Goal: Task Accomplishment & Management: Manage account settings

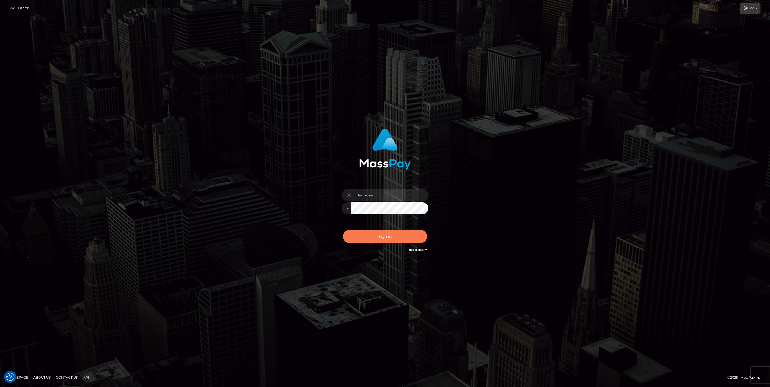
type input "jlo"
click at [400, 238] on button "Sign in" at bounding box center [385, 236] width 84 height 13
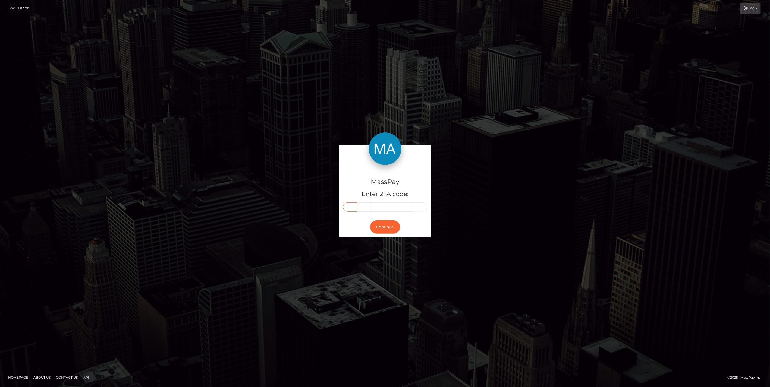
paste input "6"
type input "6"
type input "8"
type input "4"
type input "1"
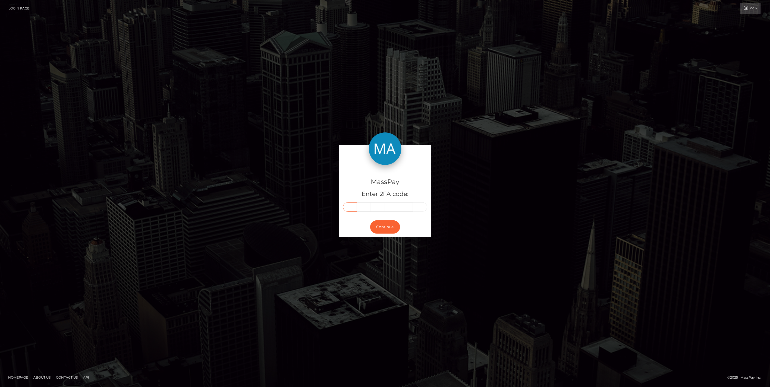
type input "6"
type input "9"
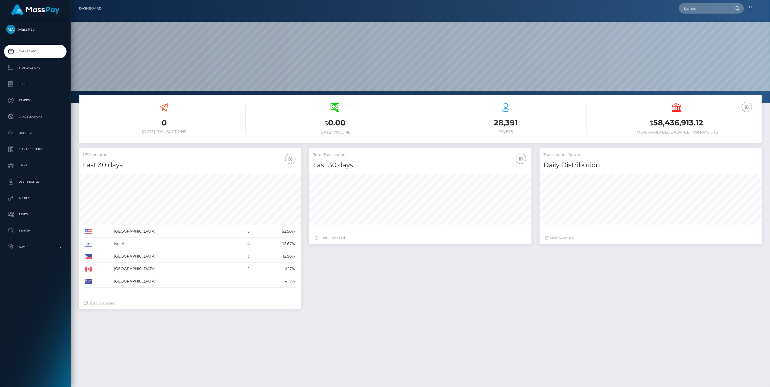
scroll to position [96, 222]
click at [63, 247] on p "Admin" at bounding box center [35, 247] width 58 height 8
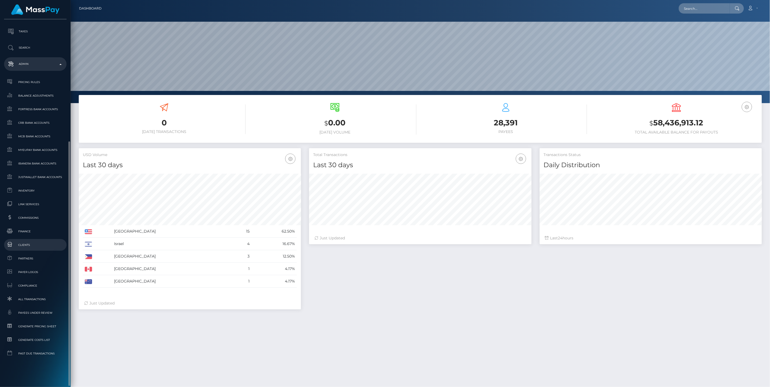
click at [23, 245] on span "Clients" at bounding box center [35, 245] width 58 height 6
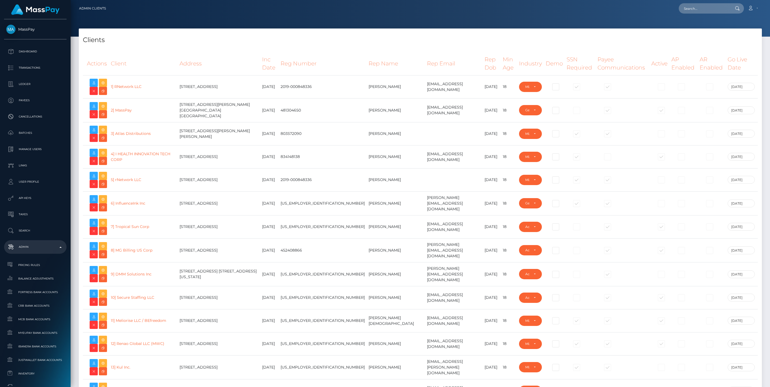
select select "223"
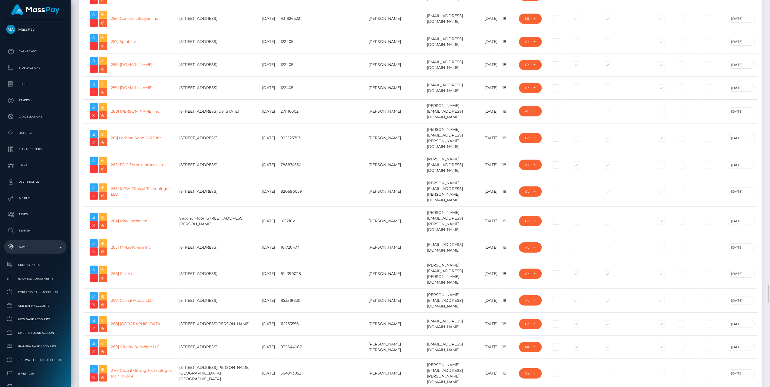
scroll to position [5904, 0]
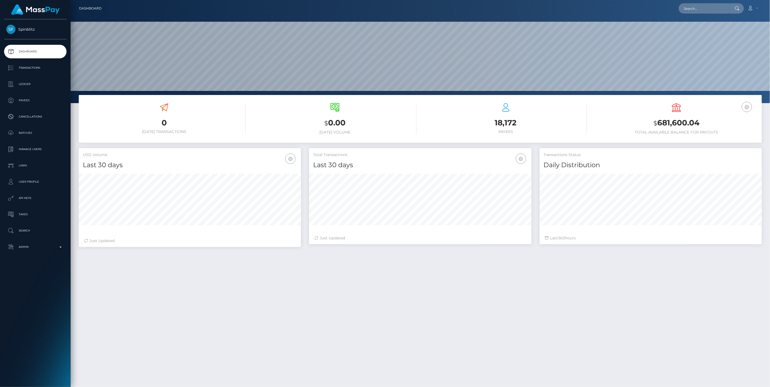
scroll to position [96, 222]
click at [22, 83] on p "Ledger" at bounding box center [35, 84] width 58 height 8
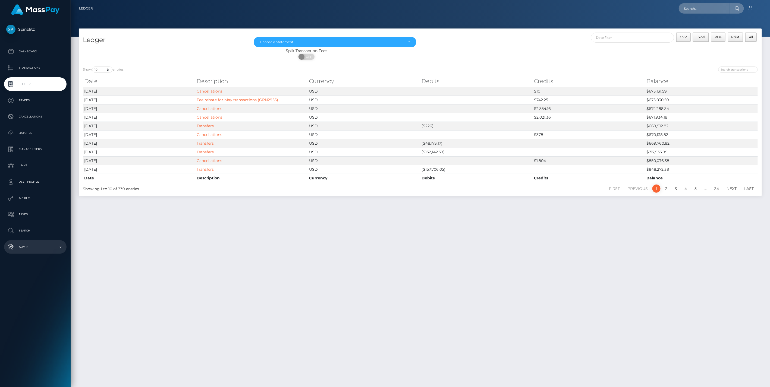
click at [59, 248] on p "Admin" at bounding box center [35, 247] width 58 height 8
click at [37, 276] on span "Balance Adjustments" at bounding box center [35, 279] width 58 height 6
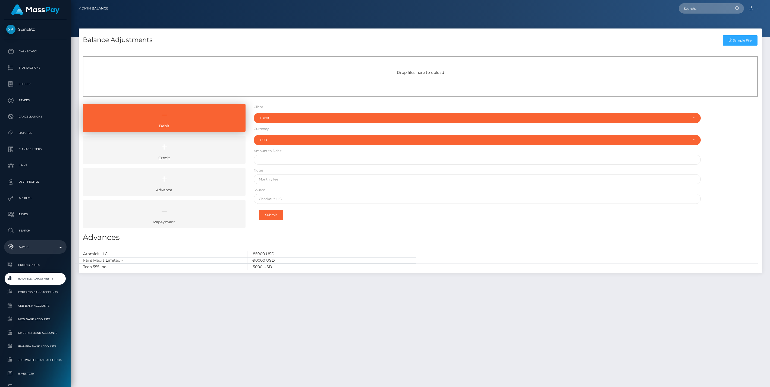
select select "USD"
click at [265, 120] on div "Client" at bounding box center [474, 118] width 428 height 4
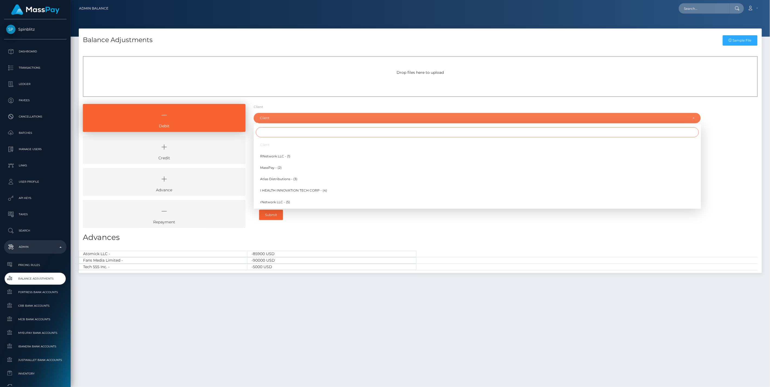
click at [276, 133] on input "Search" at bounding box center [477, 132] width 443 height 10
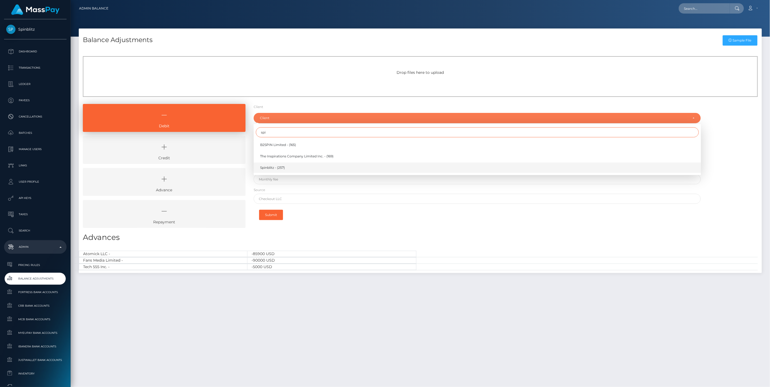
type input "spi"
click at [272, 169] on span "Spinblitz - (257)" at bounding box center [272, 167] width 25 height 5
select select "257"
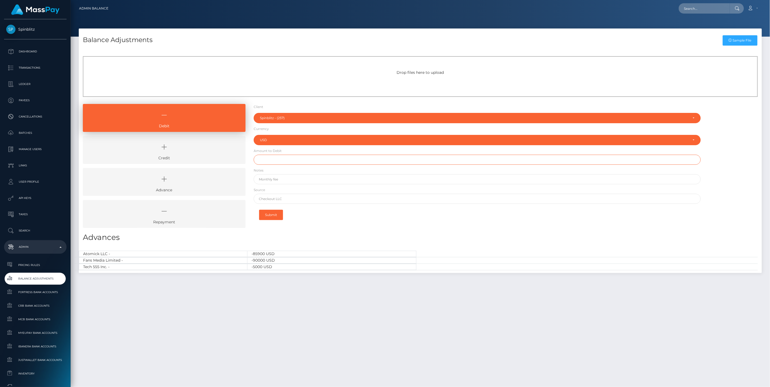
click at [279, 162] on input "text" at bounding box center [477, 160] width 447 height 10
paste input "675,131.59"
type input "$675,131.59"
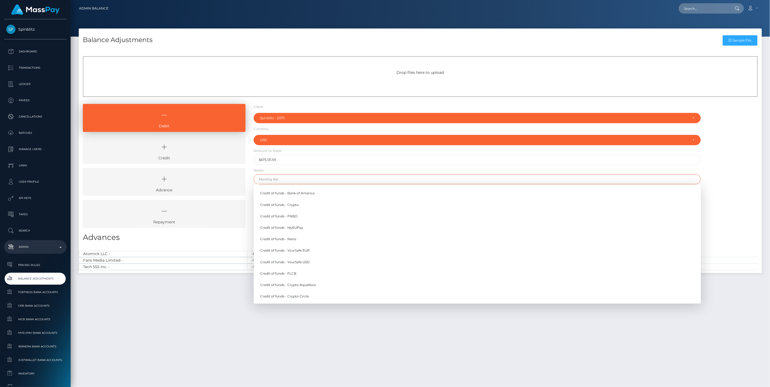
click at [279, 179] on input "text" at bounding box center [477, 179] width 447 height 10
paste input "Transferring ledger balance from Spinblitz (257) to B2Spin (165) - Ref GRN3011"
type input "Transferring ledger balance from Spinblitz (257) to B2Spin (165) - Ref GRN3011"
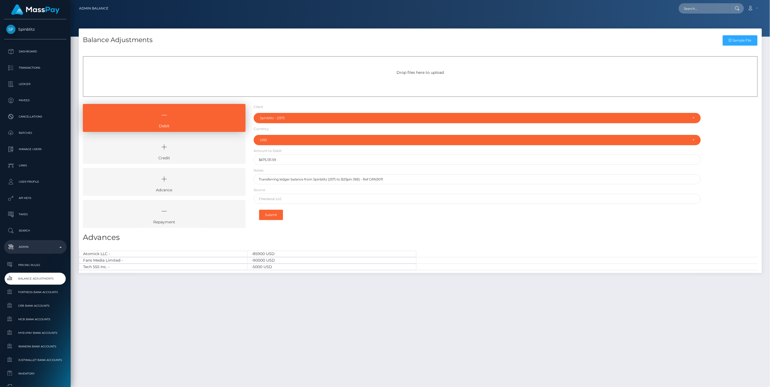
click at [728, 166] on div "Debit Credit Advance Repayment" at bounding box center [420, 168] width 683 height 128
click at [274, 198] on input "text" at bounding box center [477, 199] width 447 height 10
type input "I"
type input "Internal transfer"
click at [275, 214] on button "Submit" at bounding box center [271, 215] width 24 height 10
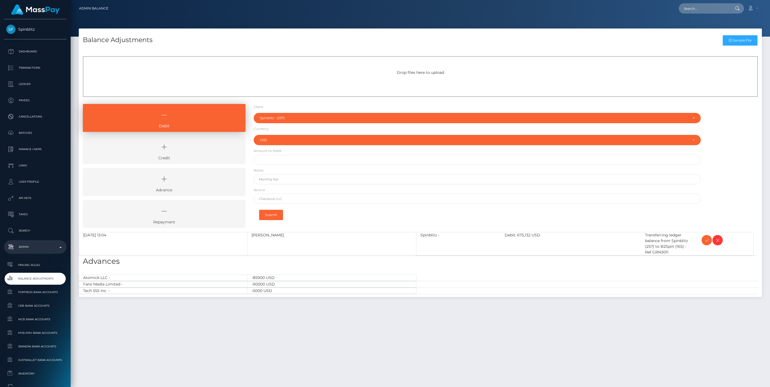
select select "257"
select select "USD"
click at [705, 240] on icon at bounding box center [706, 240] width 7 height 7
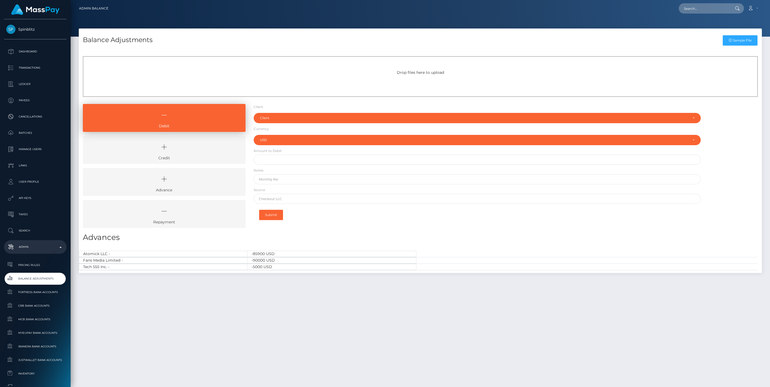
select select "USD"
click at [204, 145] on icon at bounding box center [164, 147] width 150 height 16
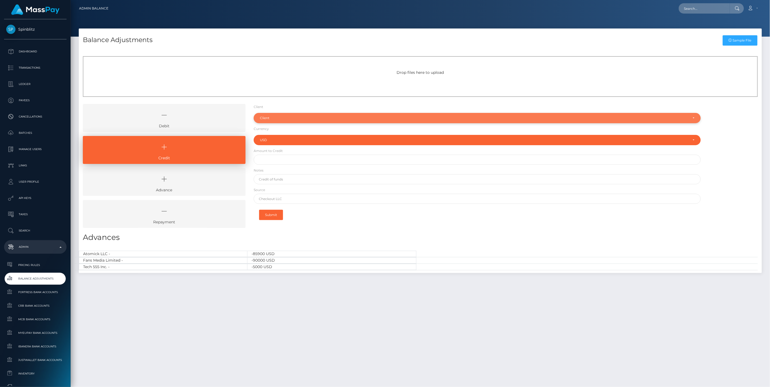
click at [282, 118] on div "Client" at bounding box center [474, 118] width 428 height 4
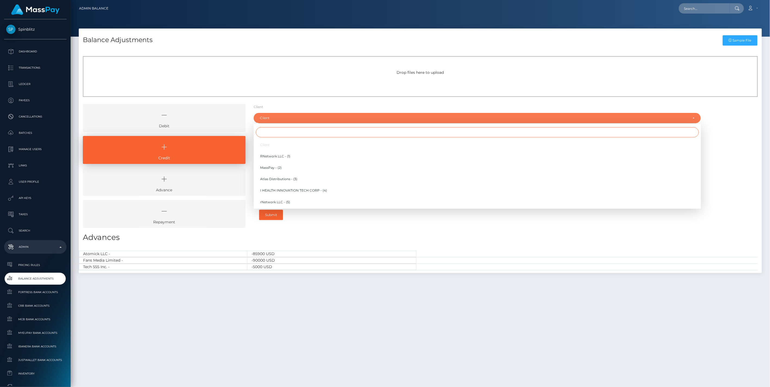
click at [273, 136] on input "Search" at bounding box center [477, 132] width 443 height 10
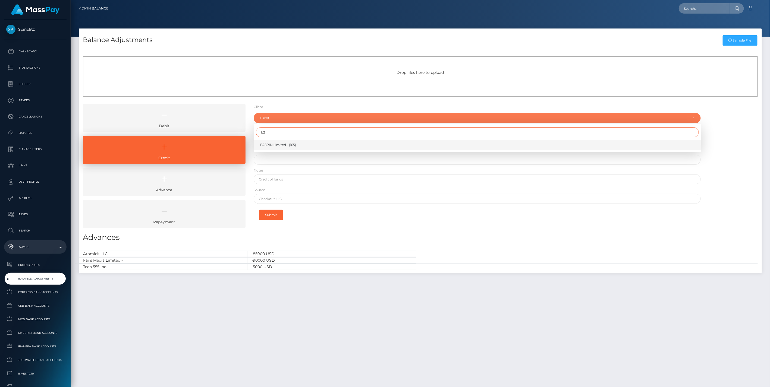
type input "b2"
click at [279, 146] on span "B2SPIN Limited - (165)" at bounding box center [278, 145] width 36 height 5
select select "165"
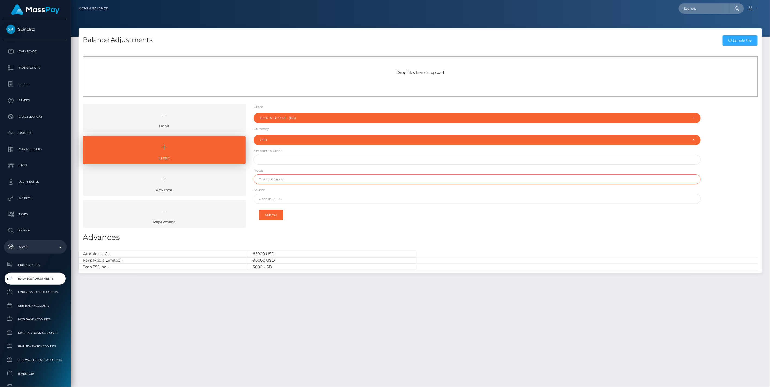
click at [274, 181] on input "text" at bounding box center [477, 179] width 447 height 10
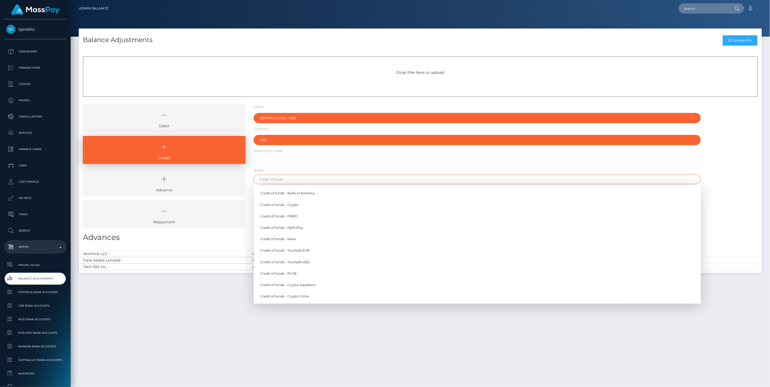
paste input "Transferring ledger balance from Spinblitz (257) to B2Spin (165) - Ref GRN3012"
type input "Transferring ledger balance from Spinblitz (257) to B2Spin (165) - Ref GRN3012"
click at [720, 163] on div "Debit Credit Advance Repayment" at bounding box center [420, 168] width 683 height 128
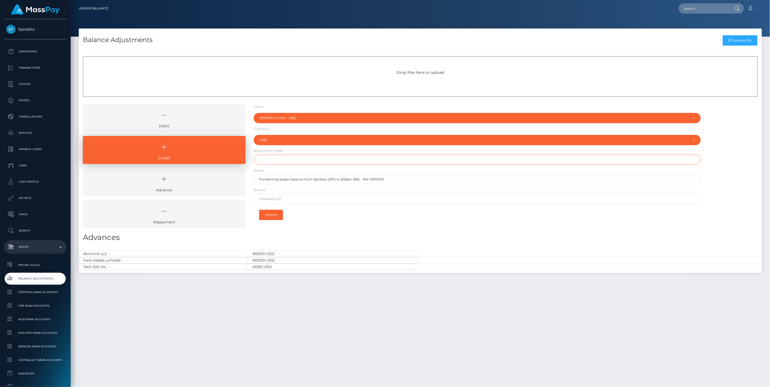
click at [276, 163] on input "text" at bounding box center [477, 160] width 447 height 10
paste input "675,131.59"
type input "$675,131.59"
click at [279, 200] on input "text" at bounding box center [477, 199] width 447 height 10
type input "Internal transfer"
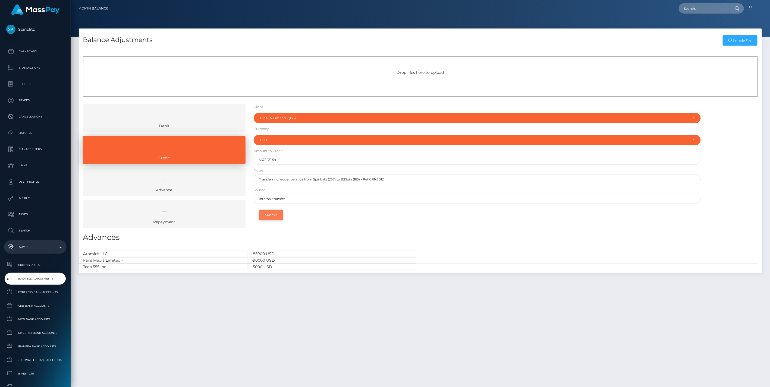
click at [273, 215] on button "Submit" at bounding box center [271, 215] width 24 height 10
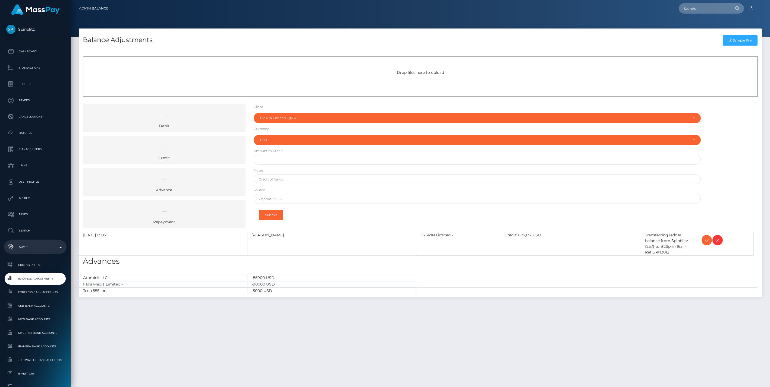
select select "165"
select select "USD"
click at [705, 242] on icon at bounding box center [706, 240] width 7 height 7
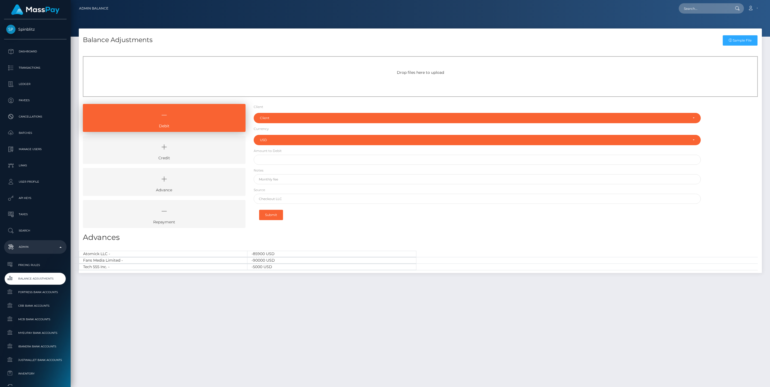
select select "USD"
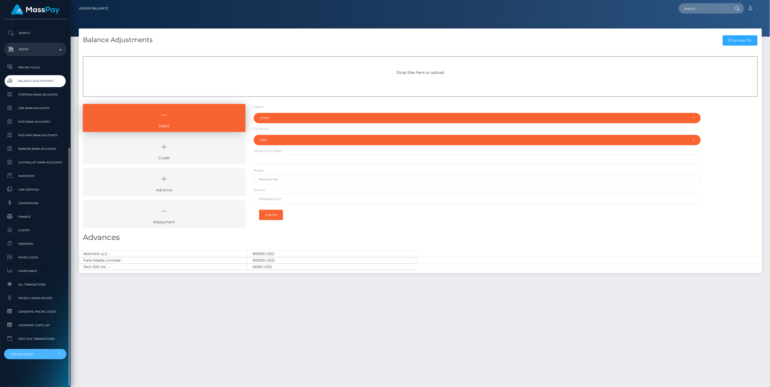
click at [55, 354] on div "Choose Client" at bounding box center [35, 354] width 50 height 4
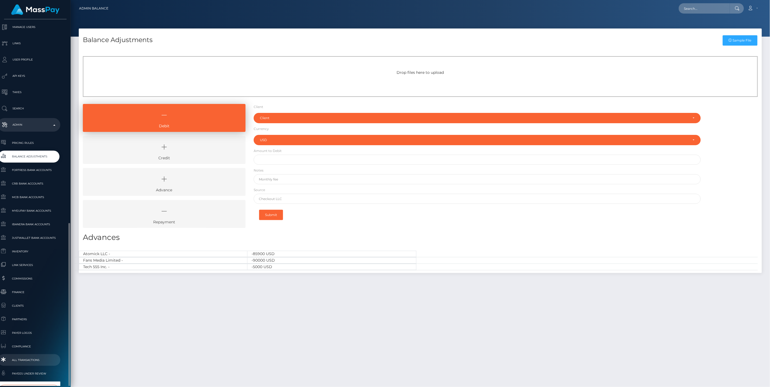
scroll to position [198, 6]
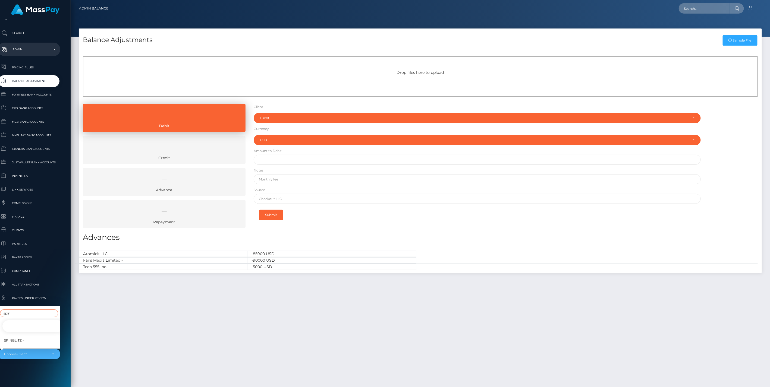
type input "spin"
click at [17, 337] on span "Spinblitz -" at bounding box center [14, 340] width 20 height 7
select select "257"
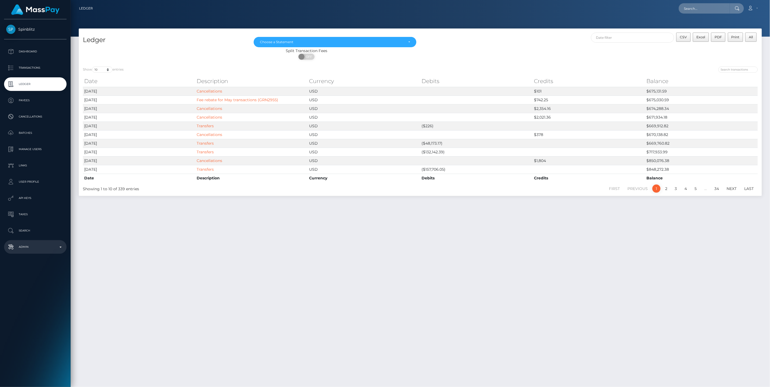
click at [59, 247] on p "Admin" at bounding box center [35, 247] width 58 height 8
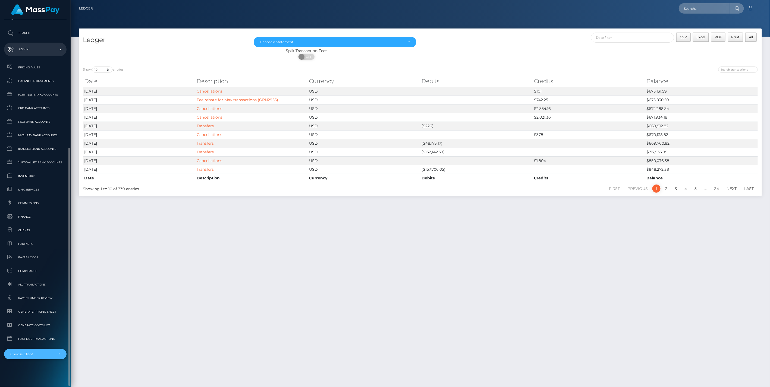
click at [58, 351] on div "Choose Client" at bounding box center [35, 354] width 62 height 10
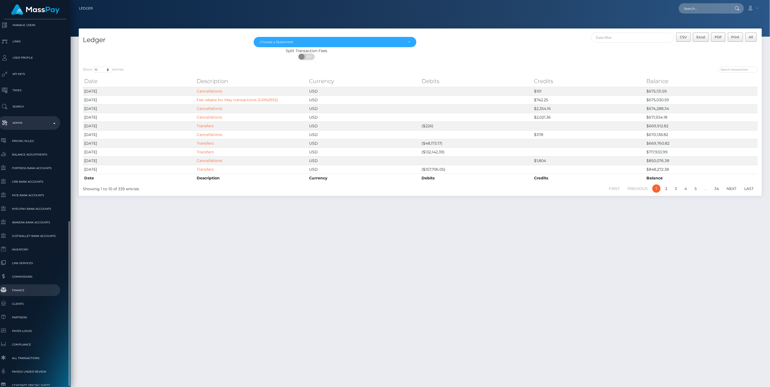
scroll to position [198, 6]
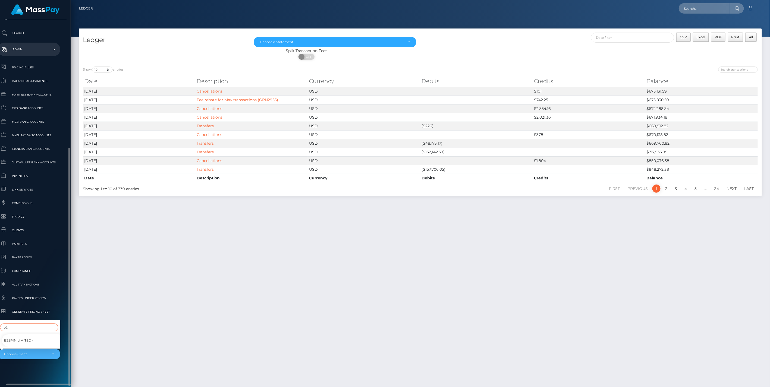
type input "b2"
click at [14, 339] on span "B2SPIN Limited -" at bounding box center [18, 340] width 29 height 7
select select "165"
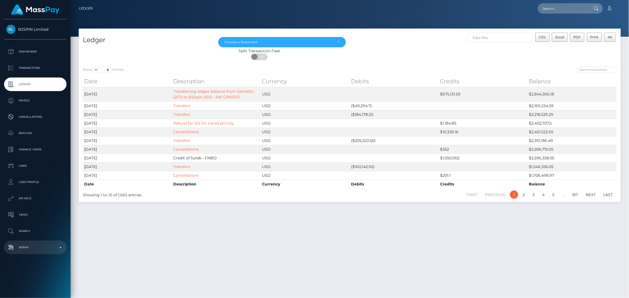
click at [61, 247] on b at bounding box center [60, 247] width 2 height 1
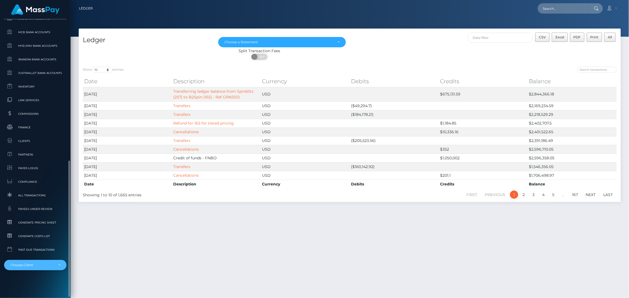
click at [42, 264] on div "Choose Client" at bounding box center [32, 265] width 44 height 4
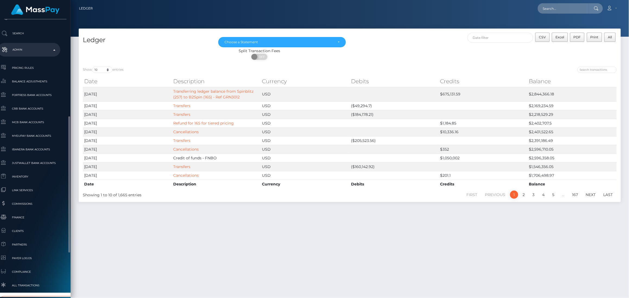
scroll to position [287, 6]
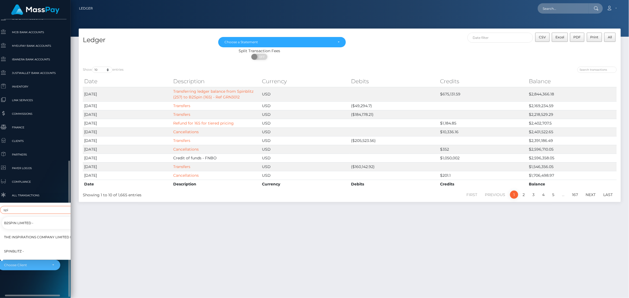
type input "spi"
click at [13, 248] on span "Spinblitz -" at bounding box center [14, 251] width 20 height 7
select select "257"
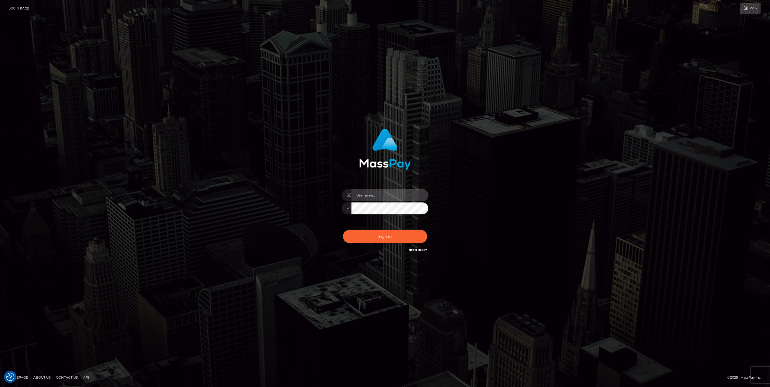
type input "jlo"
